Goal: Complete application form

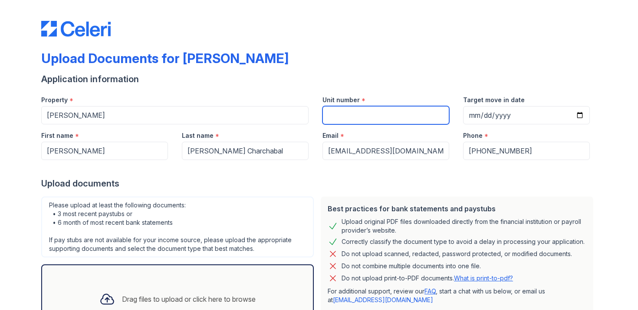
click at [383, 112] on input "Unit number" at bounding box center [386, 115] width 127 height 18
type input "11204"
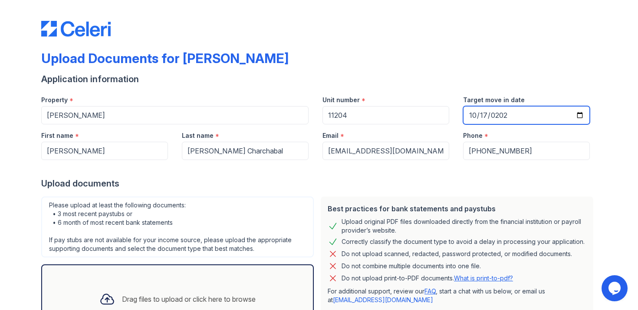
type input "[DATE]"
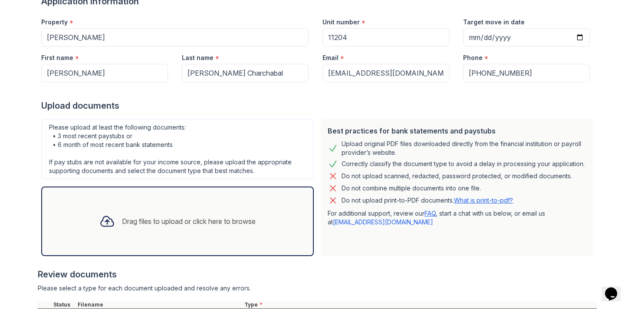
scroll to position [159, 0]
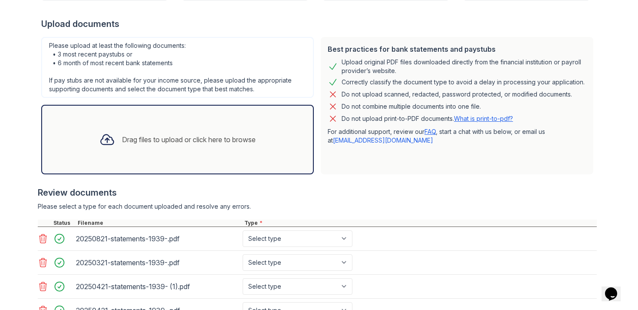
click at [45, 237] on icon at bounding box center [43, 238] width 10 height 10
click at [273, 236] on select "Select type Paystub Bank Statement Offer Letter Tax Documents Benefit Award Let…" at bounding box center [298, 238] width 110 height 16
select select "bank_statement"
click at [243, 230] on select "Select type Paystub Bank Statement Offer Letter Tax Documents Benefit Award Let…" at bounding box center [298, 238] width 110 height 16
click at [273, 260] on select "Select type Paystub Bank Statement Offer Letter Tax Documents Benefit Award Let…" at bounding box center [298, 262] width 110 height 16
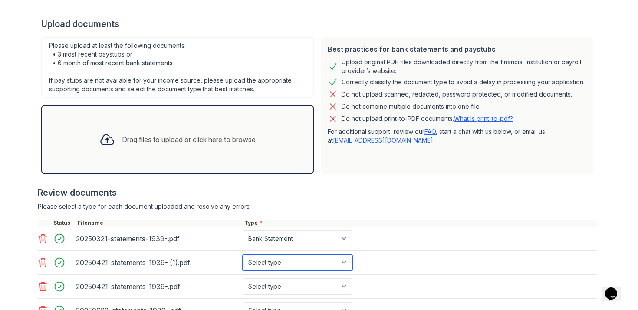
select select "bank_statement"
click at [243, 254] on select "Select type Paystub Bank Statement Offer Letter Tax Documents Benefit Award Let…" at bounding box center [298, 262] width 110 height 16
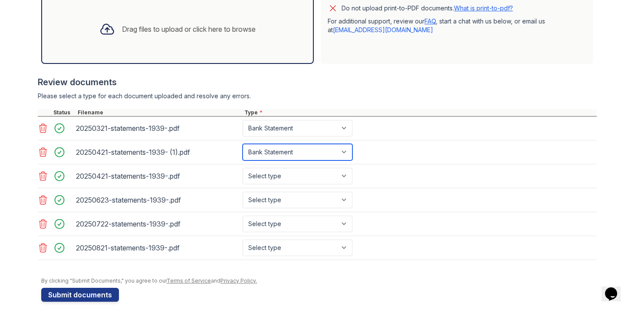
scroll to position [270, 0]
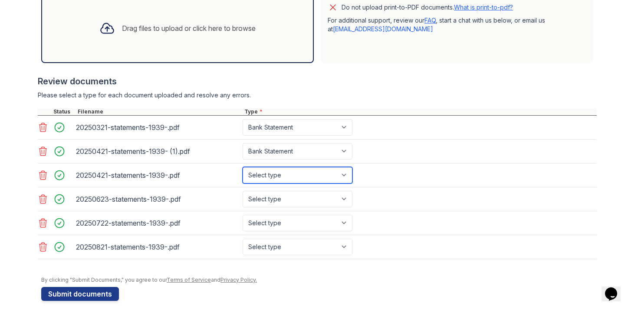
click at [304, 174] on select "Select type Paystub Bank Statement Offer Letter Tax Documents Benefit Award Let…" at bounding box center [298, 175] width 110 height 16
select select "bank_statement"
click at [243, 167] on select "Select type Paystub Bank Statement Offer Letter Tax Documents Benefit Award Let…" at bounding box center [298, 175] width 110 height 16
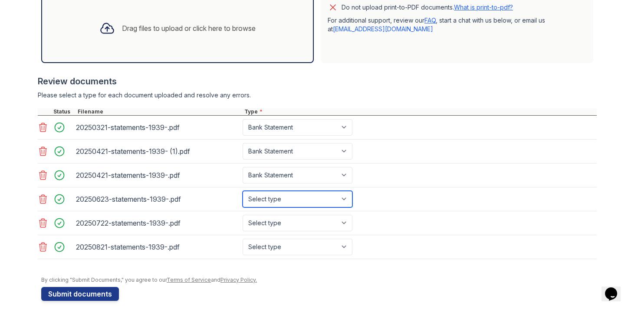
click at [303, 199] on select "Select type Paystub Bank Statement Offer Letter Tax Documents Benefit Award Let…" at bounding box center [298, 199] width 110 height 16
select select "bank_statement"
click at [243, 191] on select "Select type Paystub Bank Statement Offer Letter Tax Documents Benefit Award Let…" at bounding box center [298, 199] width 110 height 16
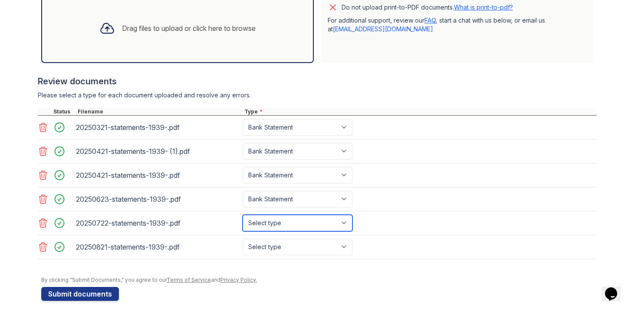
click at [297, 228] on select "Select type Paystub Bank Statement Offer Letter Tax Documents Benefit Award Let…" at bounding box center [298, 222] width 110 height 16
select select "bank_statement"
click at [243, 214] on select "Select type Paystub Bank Statement Offer Letter Tax Documents Benefit Award Let…" at bounding box center [298, 222] width 110 height 16
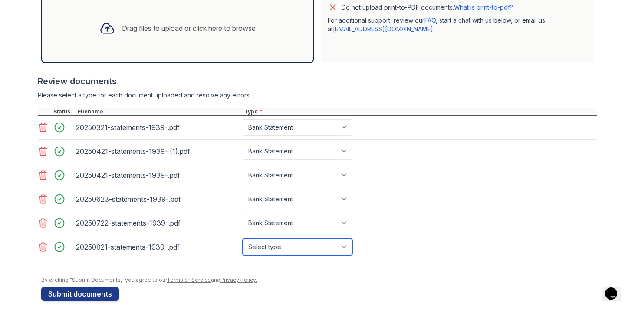
click at [294, 246] on select "Select type Paystub Bank Statement Offer Letter Tax Documents Benefit Award Let…" at bounding box center [298, 246] width 110 height 16
select select "bank_statement"
click at [243, 238] on select "Select type Paystub Bank Statement Offer Letter Tax Documents Benefit Award Let…" at bounding box center [298, 246] width 110 height 16
drag, startPoint x: 152, startPoint y: 175, endPoint x: 168, endPoint y: 175, distance: 16.1
click at [168, 175] on div "20250421-statements-1939-.pdf" at bounding box center [157, 175] width 163 height 14
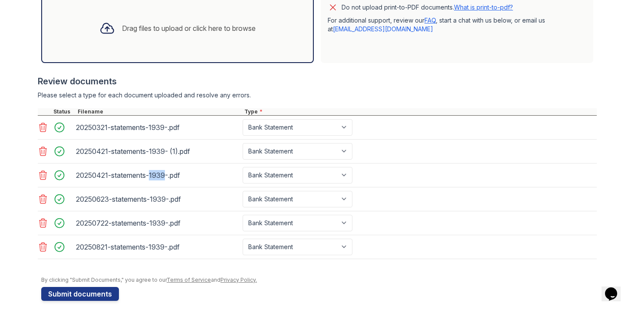
click at [46, 153] on icon at bounding box center [43, 151] width 10 height 10
click at [274, 250] on select "Select type Paystub Bank Statement Offer Letter Tax Documents Benefit Award Let…" at bounding box center [298, 246] width 110 height 16
select select "bank_statement"
click at [243, 238] on select "Select type Paystub Bank Statement Offer Letter Tax Documents Benefit Award Let…" at bounding box center [298, 246] width 110 height 16
click at [104, 295] on button "Submit documents" at bounding box center [80, 294] width 78 height 14
